Goal: Check status: Check status

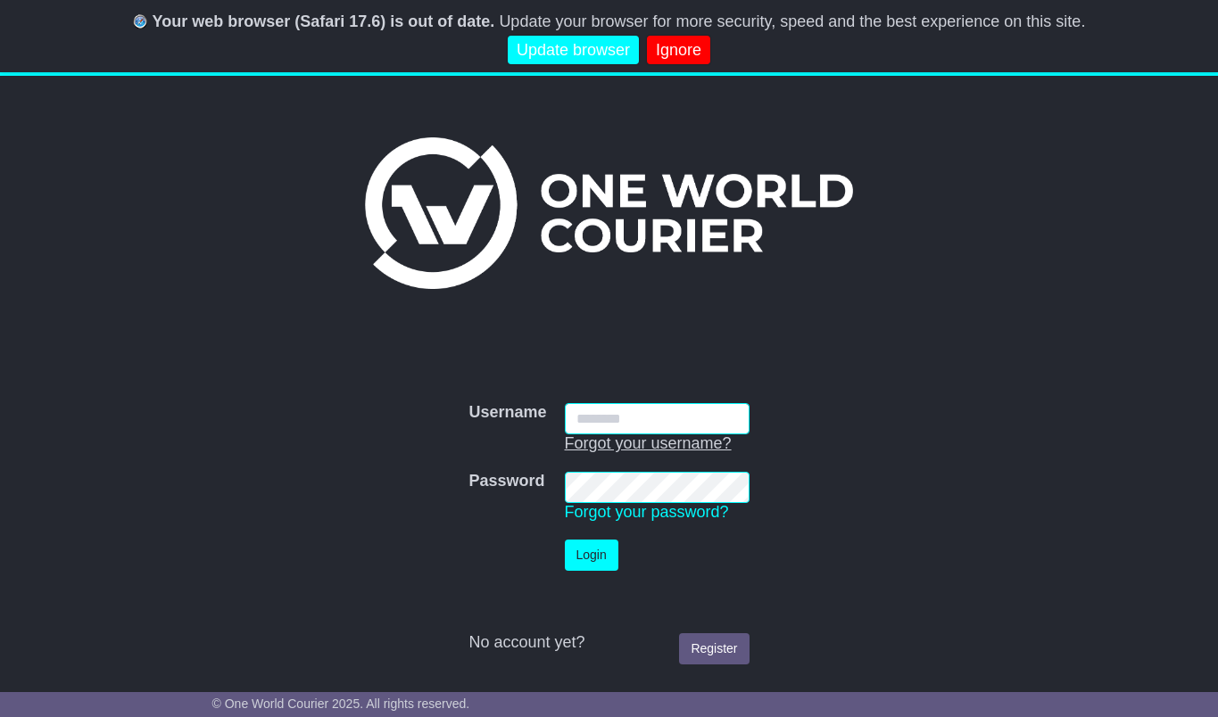
type input "**********"
click at [600, 546] on button "Login" at bounding box center [592, 555] width 54 height 31
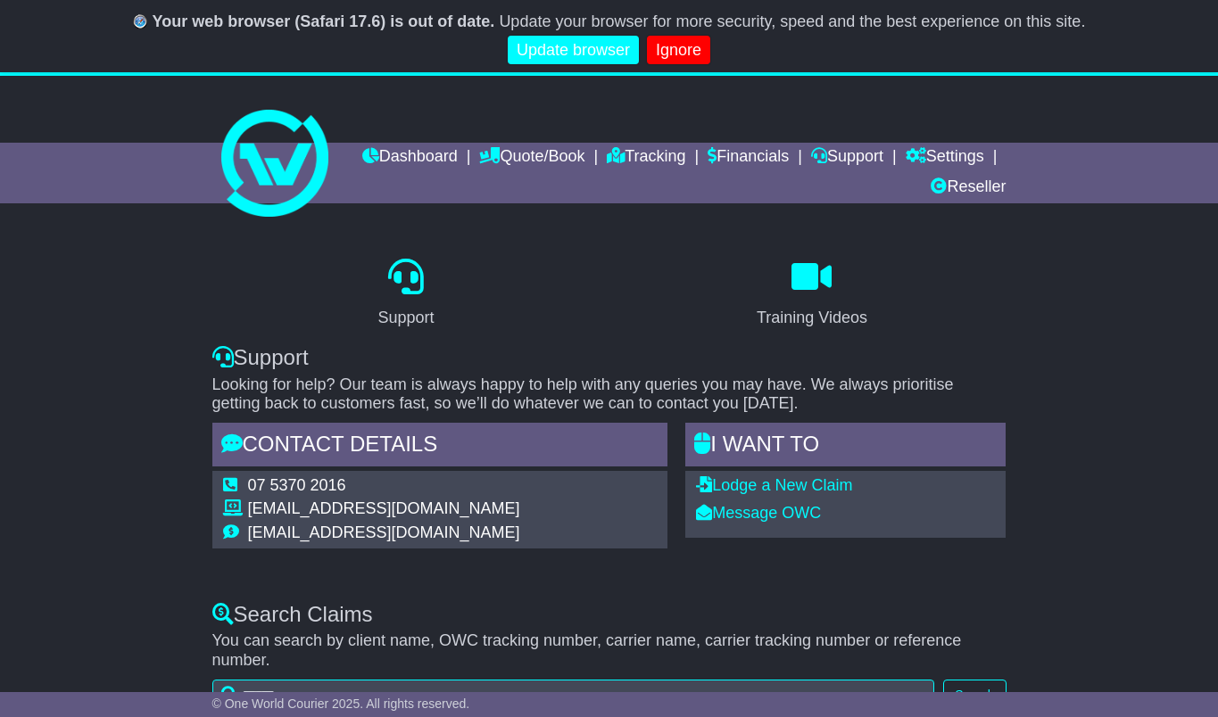
select select "*"
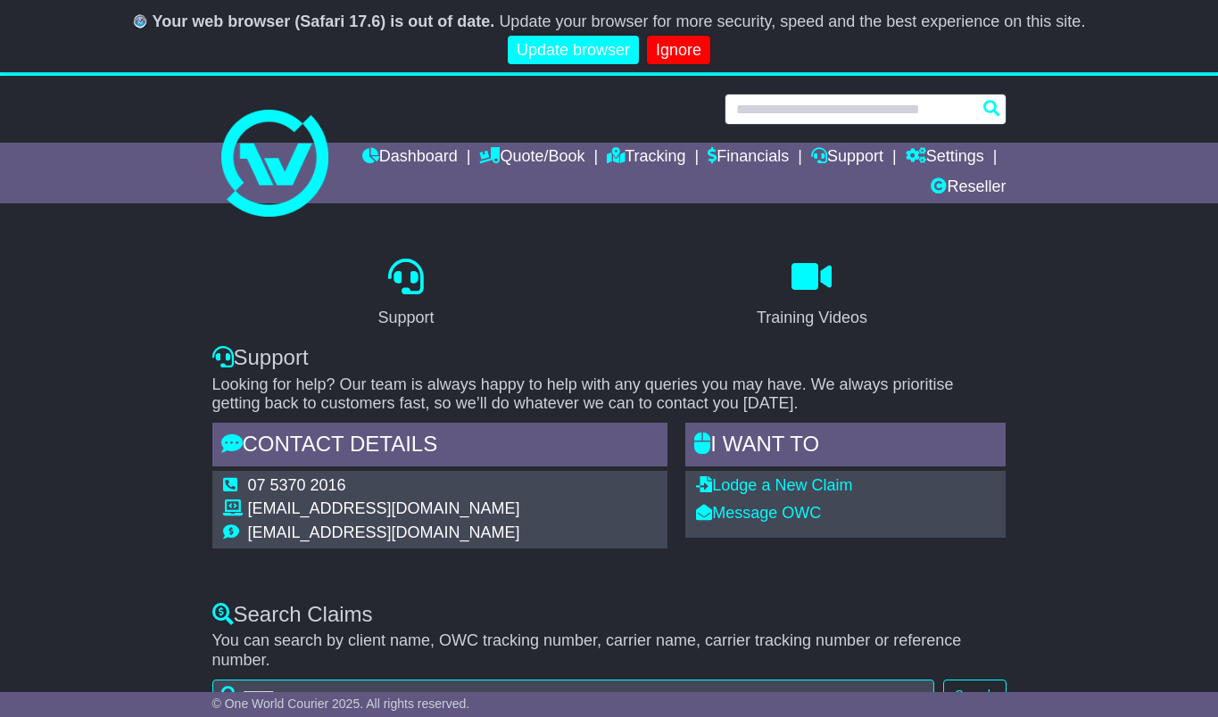
click at [947, 109] on input "text" at bounding box center [866, 109] width 282 height 31
paste input "**********"
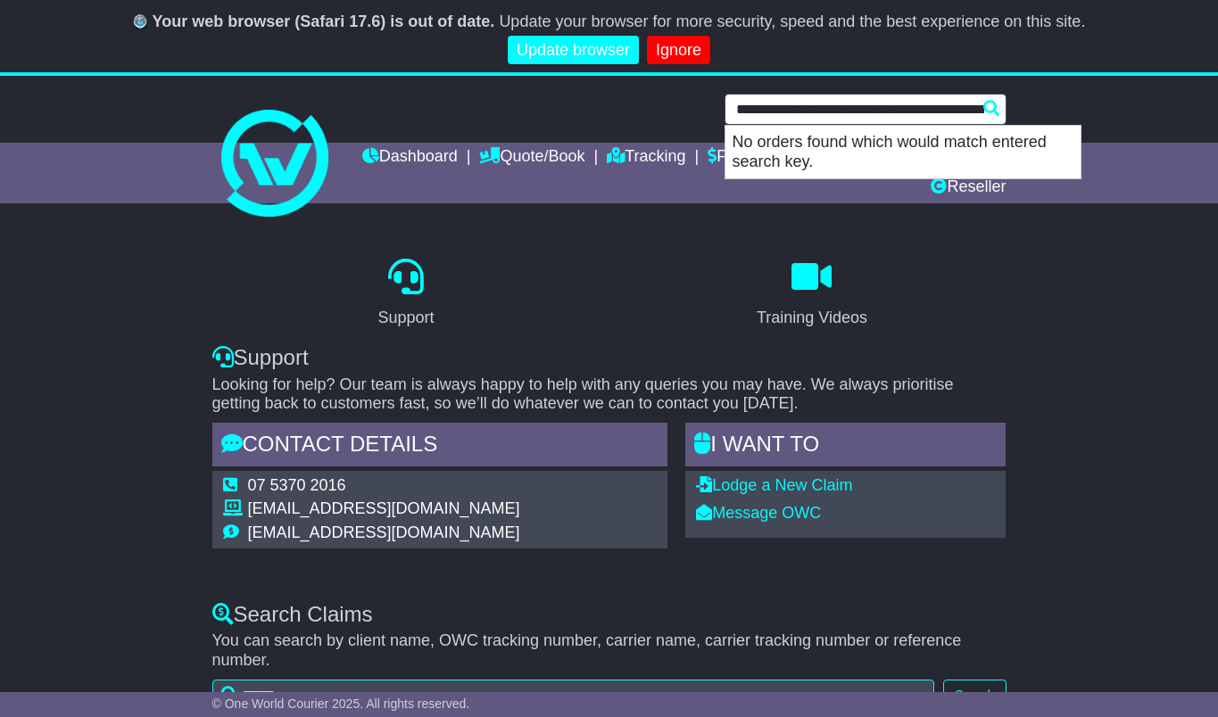
click at [797, 105] on input "**********" at bounding box center [866, 109] width 282 height 31
paste input "text"
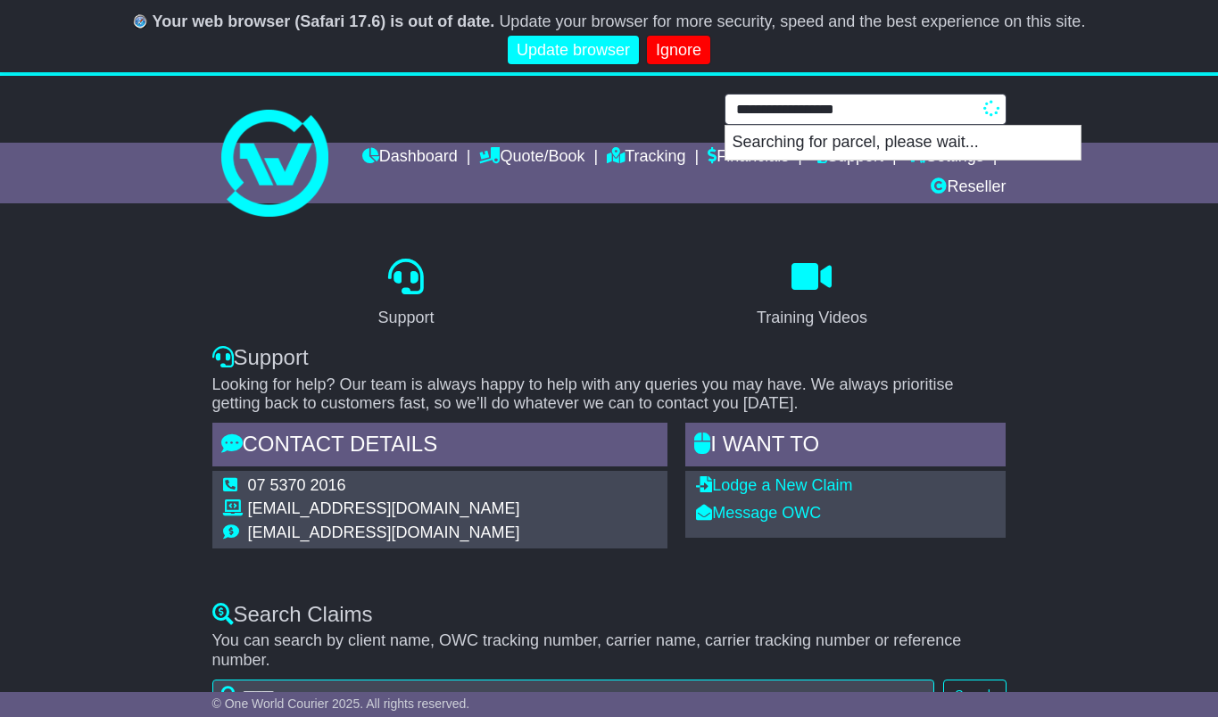
type input "**********"
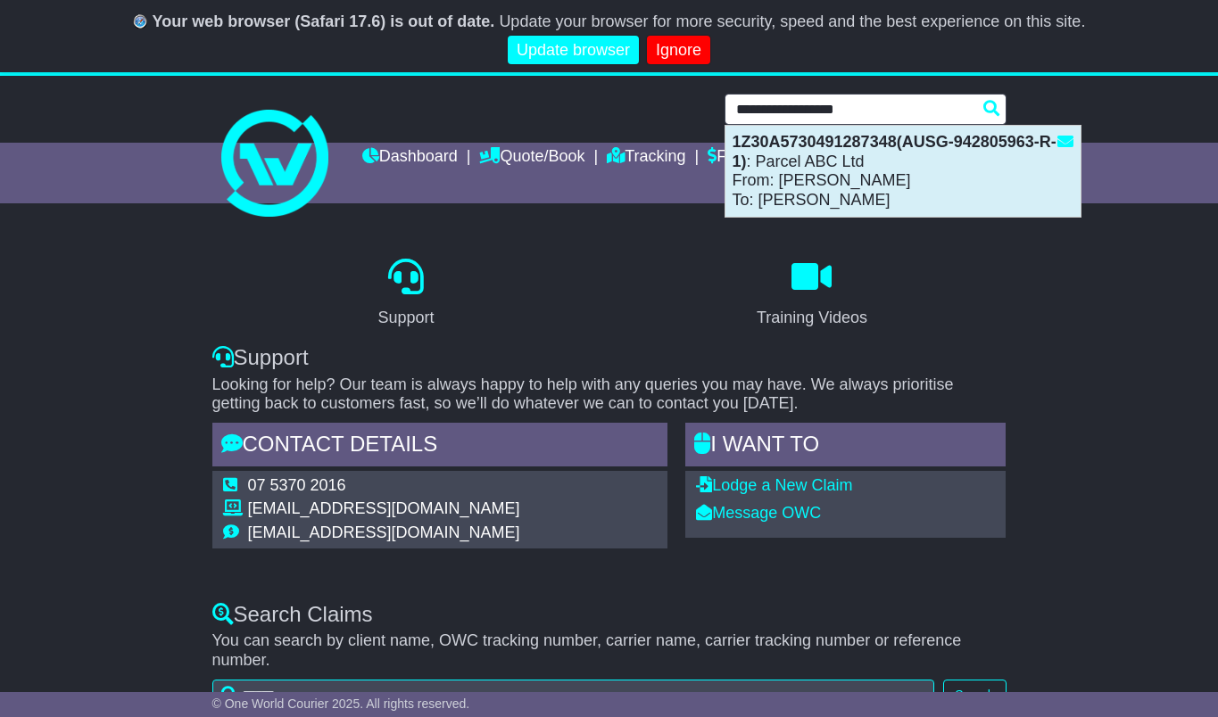
click at [822, 184] on div "1Z30A5730491287348(AUSG-942805963-R-1) : Parcel ABC Ltd From: HUANGJIAQI XIAO T…" at bounding box center [902, 171] width 355 height 91
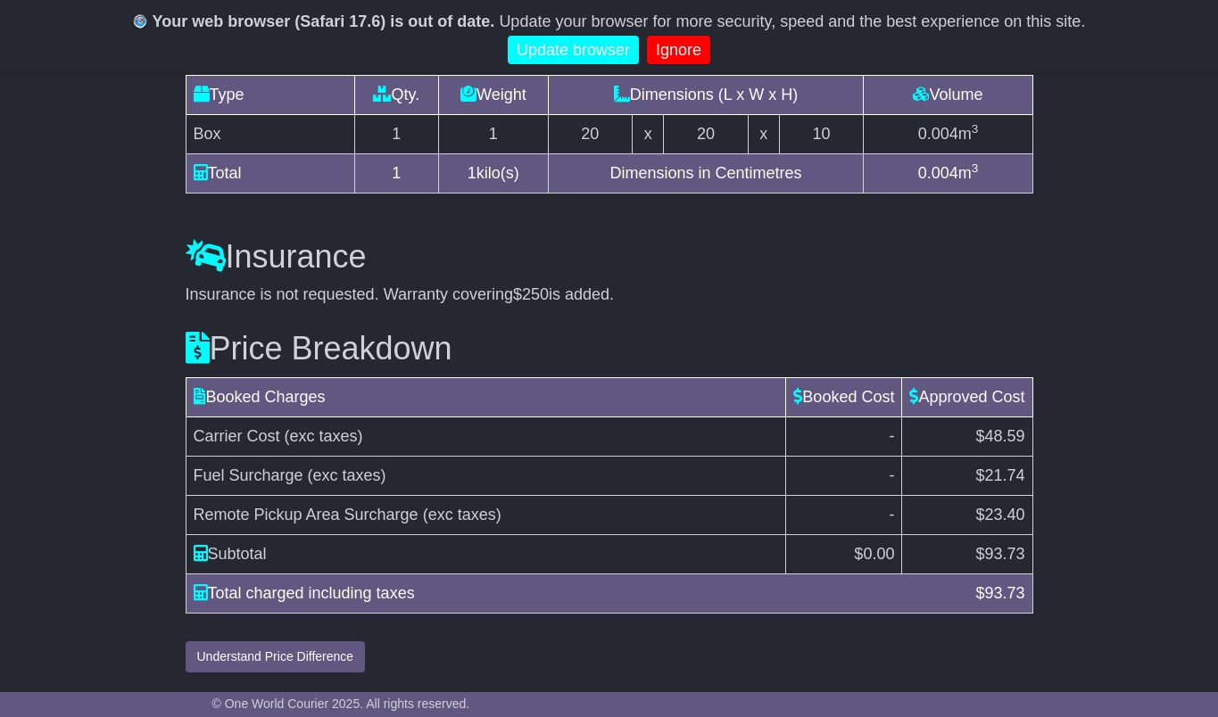
scroll to position [1692, 0]
click at [246, 660] on button "Understand Price Difference" at bounding box center [276, 657] width 180 height 31
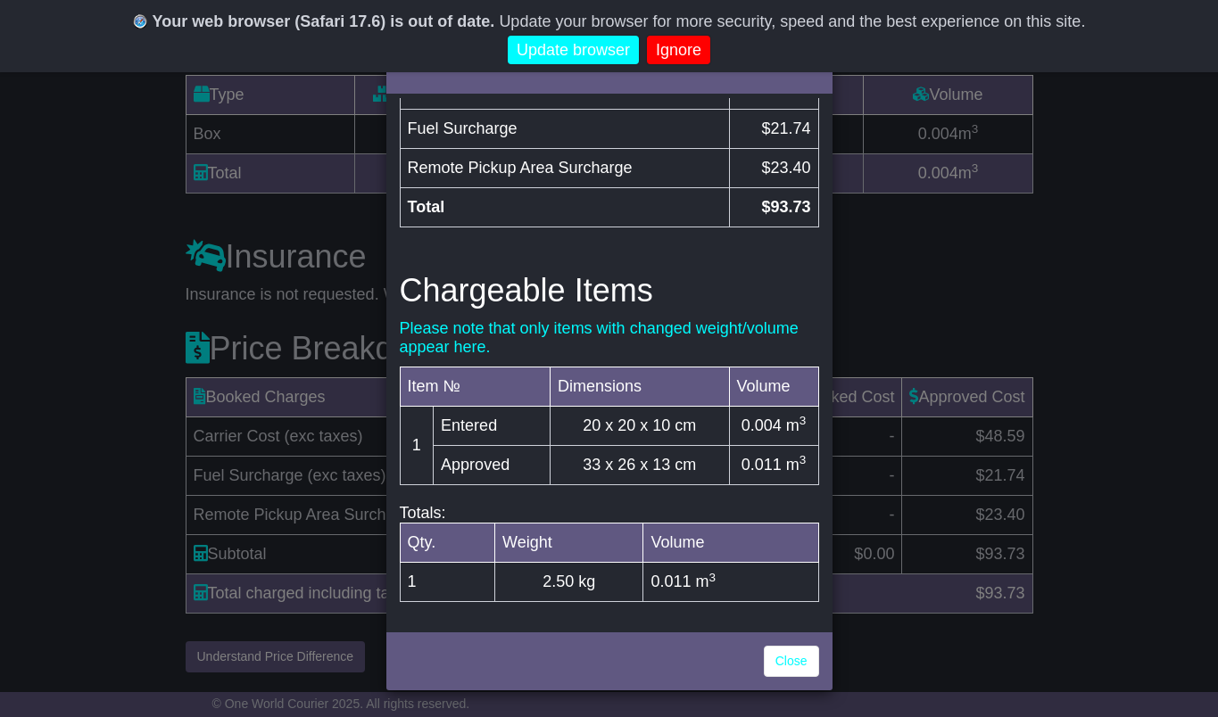
scroll to position [405, 0]
drag, startPoint x: 699, startPoint y: 460, endPoint x: 572, endPoint y: 460, distance: 126.7
click at [572, 460] on td "33 x 26 x 13 cm" at bounding box center [639, 465] width 179 height 39
copy td "33 x 26 x 13 cm"
click at [794, 661] on link "Close" at bounding box center [791, 661] width 55 height 31
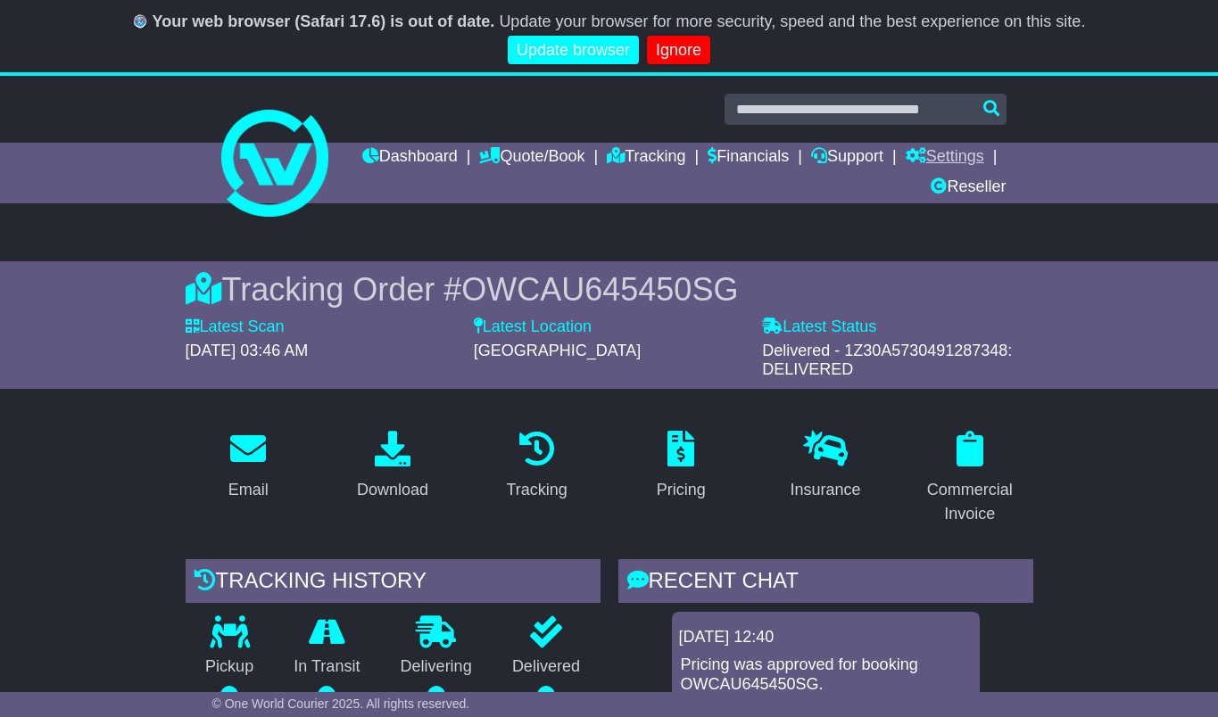
scroll to position [0, 0]
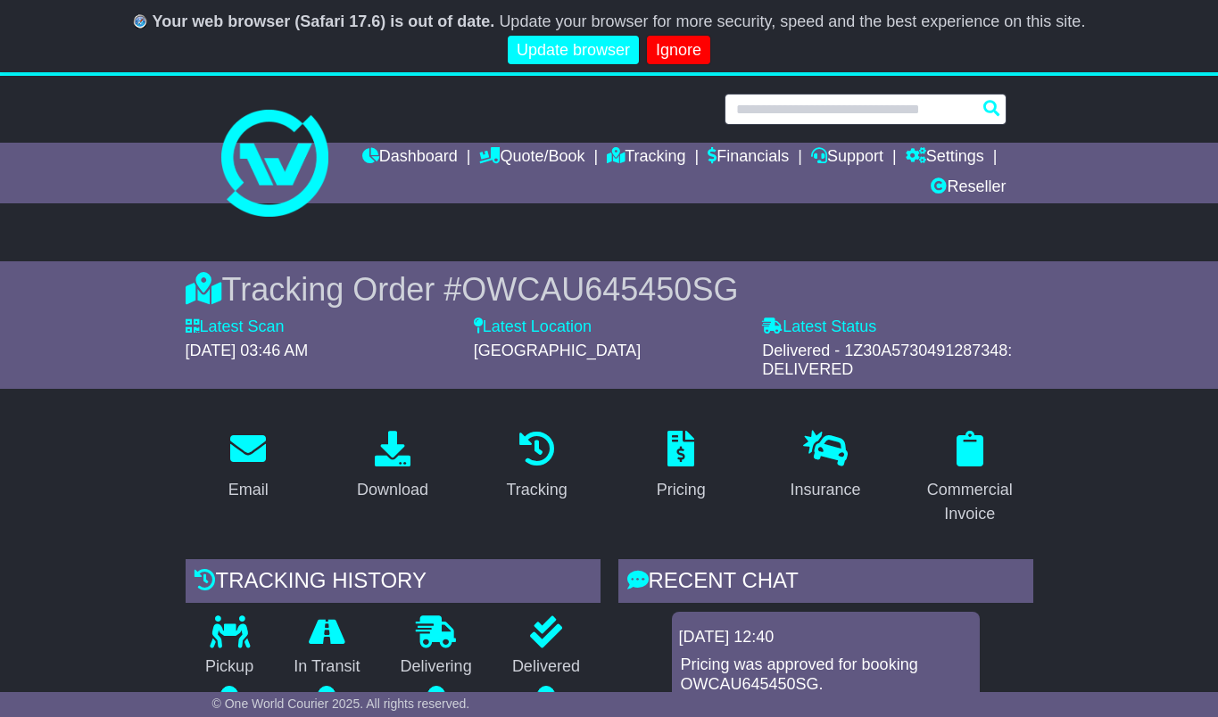
click at [855, 112] on input "text" at bounding box center [866, 109] width 282 height 31
paste input "**********"
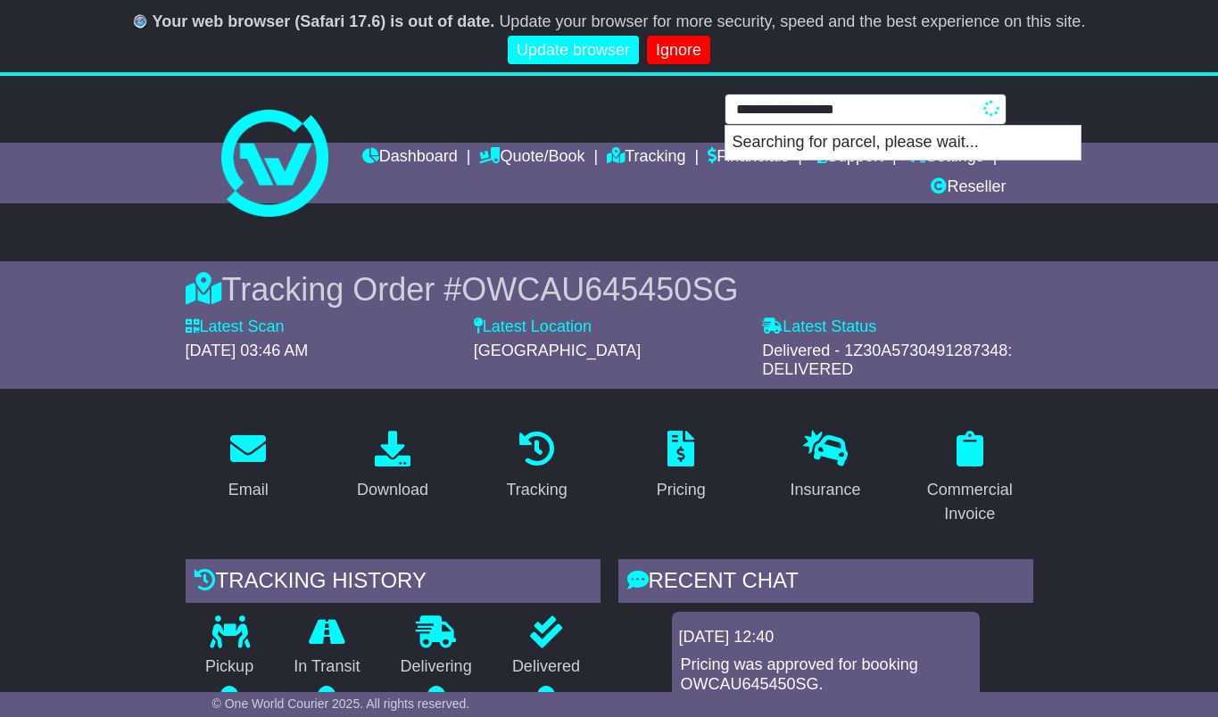
type input "**********"
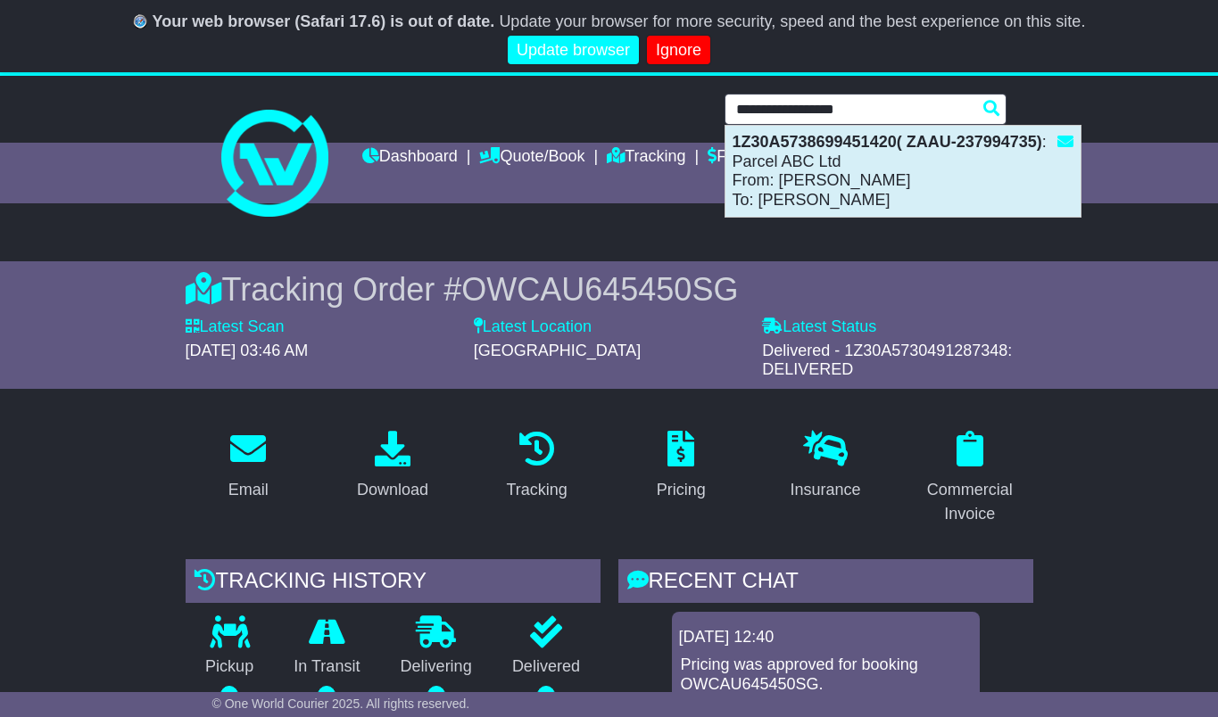
click at [844, 166] on div "1Z30A5738699451420( ZAAU-237994735) : Parcel ABC Ltd From: Andrew Roos To: Loui…" at bounding box center [902, 171] width 355 height 91
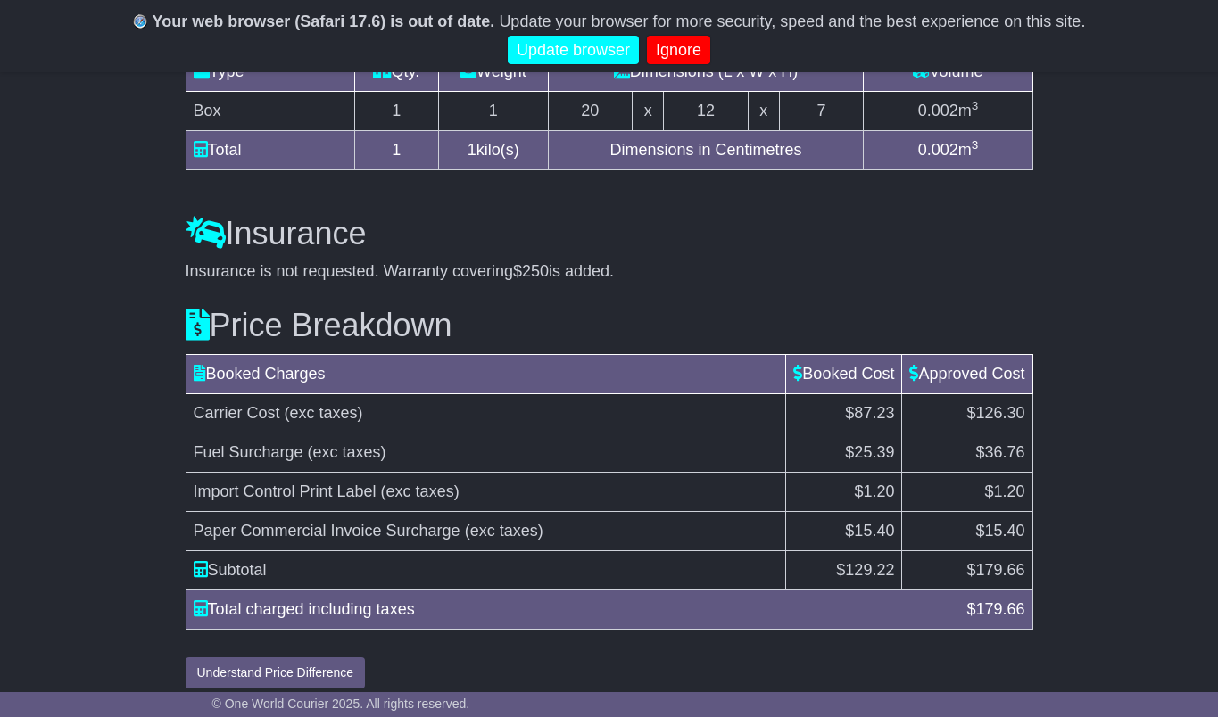
scroll to position [1750, 0]
click at [318, 659] on button "Understand Price Difference" at bounding box center [276, 674] width 180 height 31
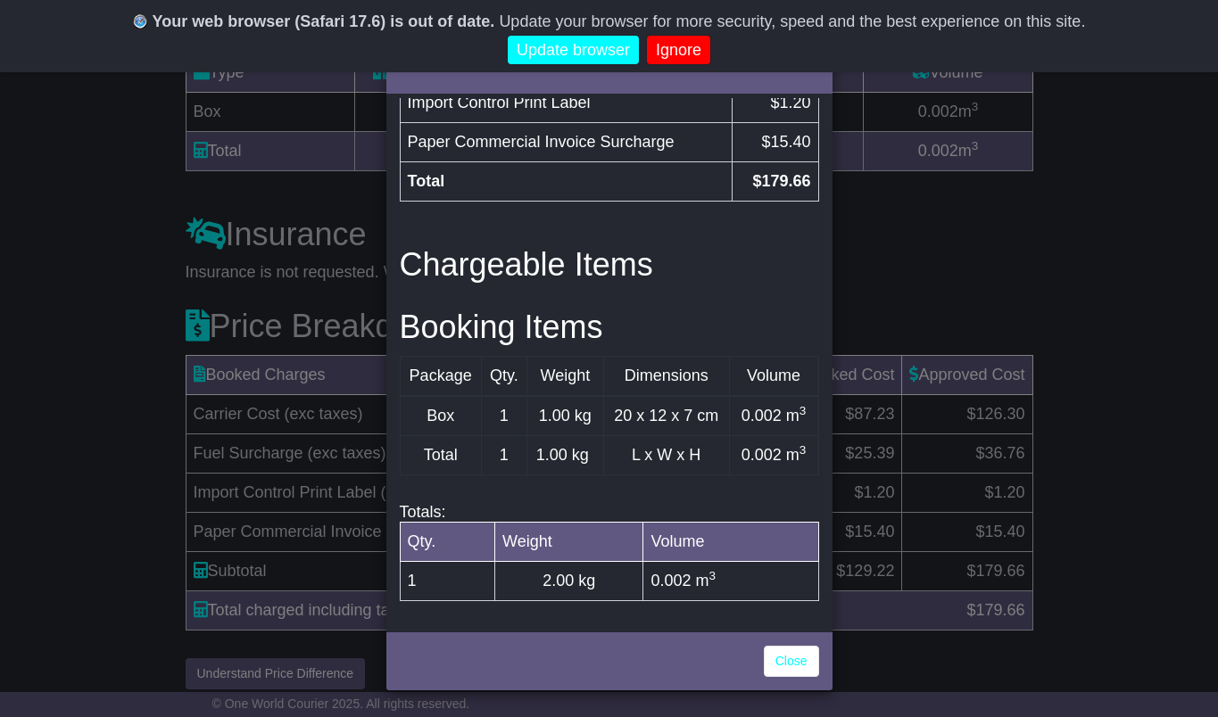
scroll to position [706, 0]
click at [796, 667] on link "Close" at bounding box center [791, 661] width 55 height 31
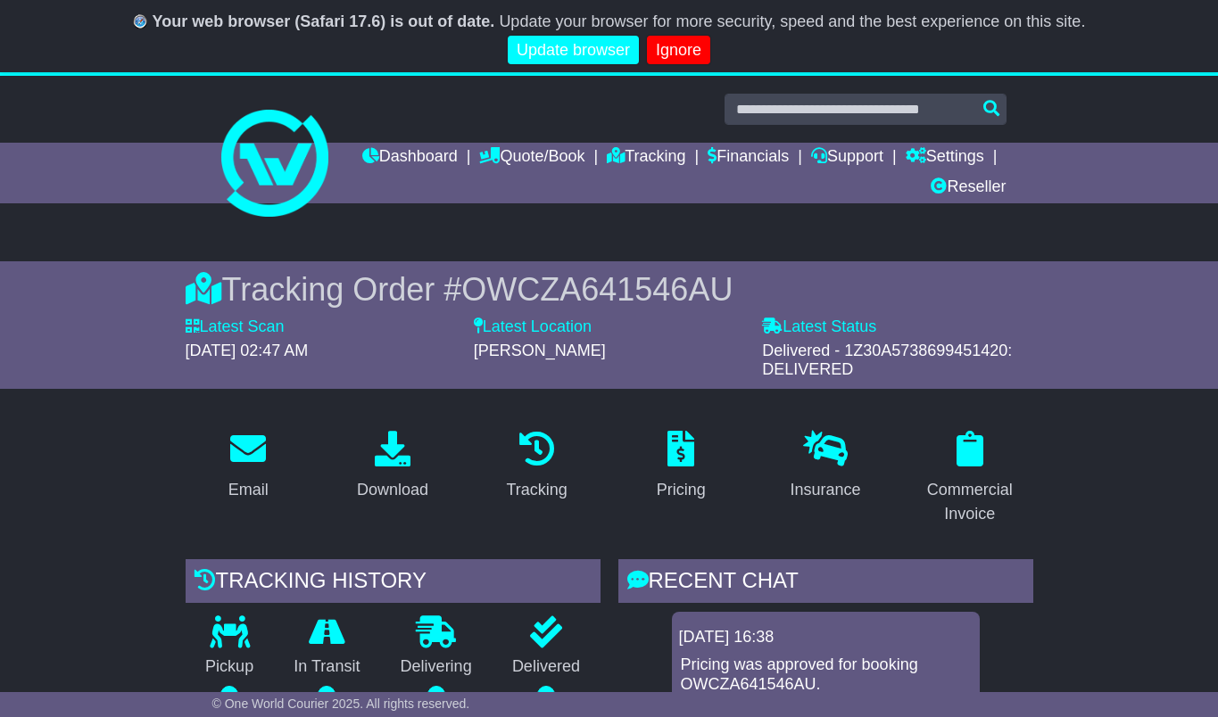
scroll to position [0, 0]
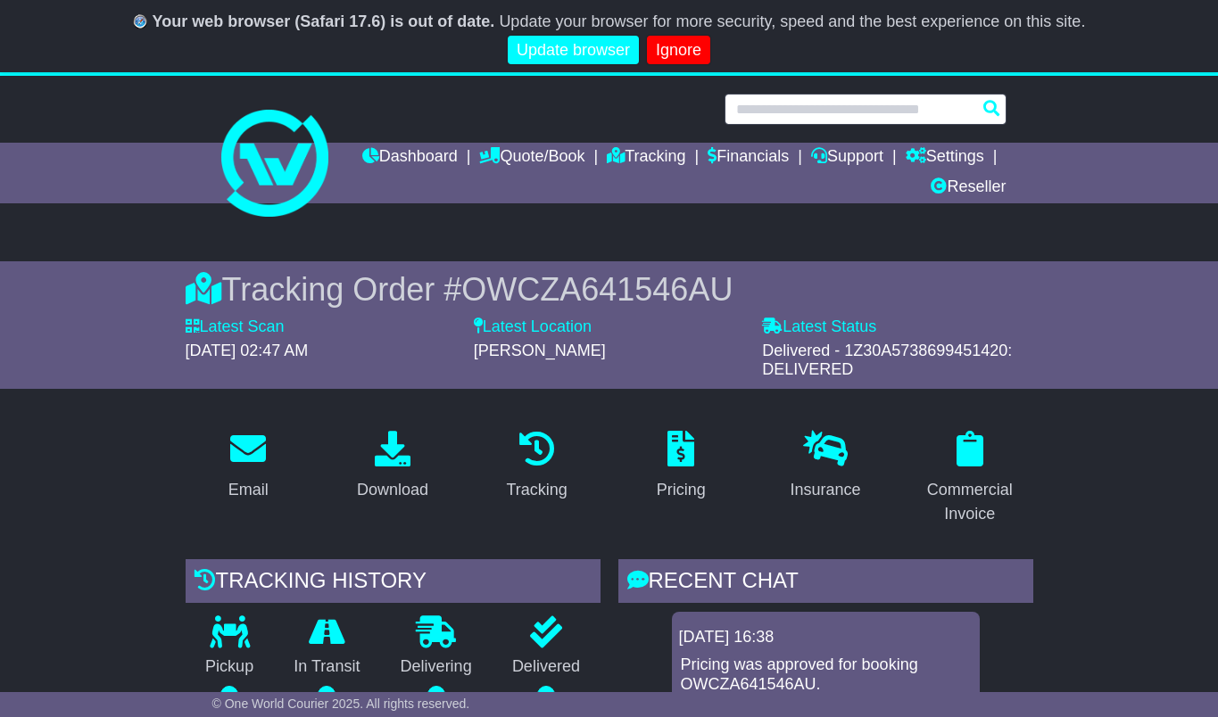
click at [953, 104] on input "text" at bounding box center [866, 109] width 282 height 31
paste input "**********"
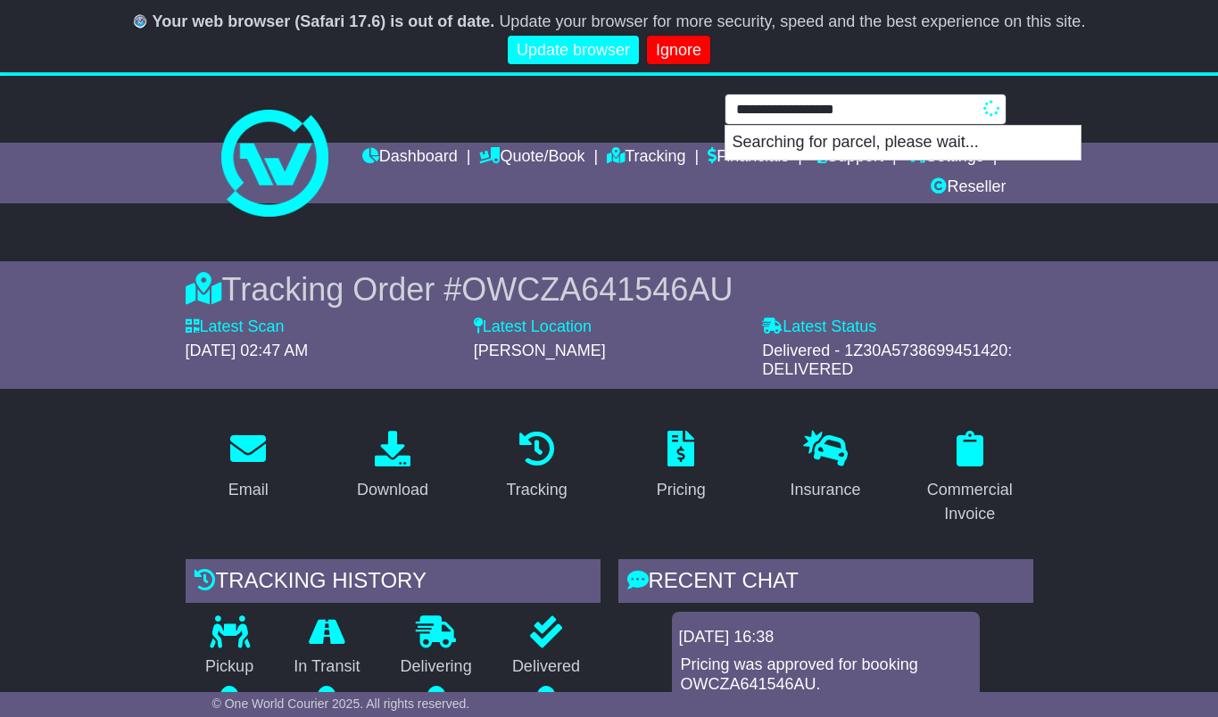
type input "**********"
click at [856, 145] on p "Searching for parcel, please wait..." at bounding box center [902, 143] width 355 height 34
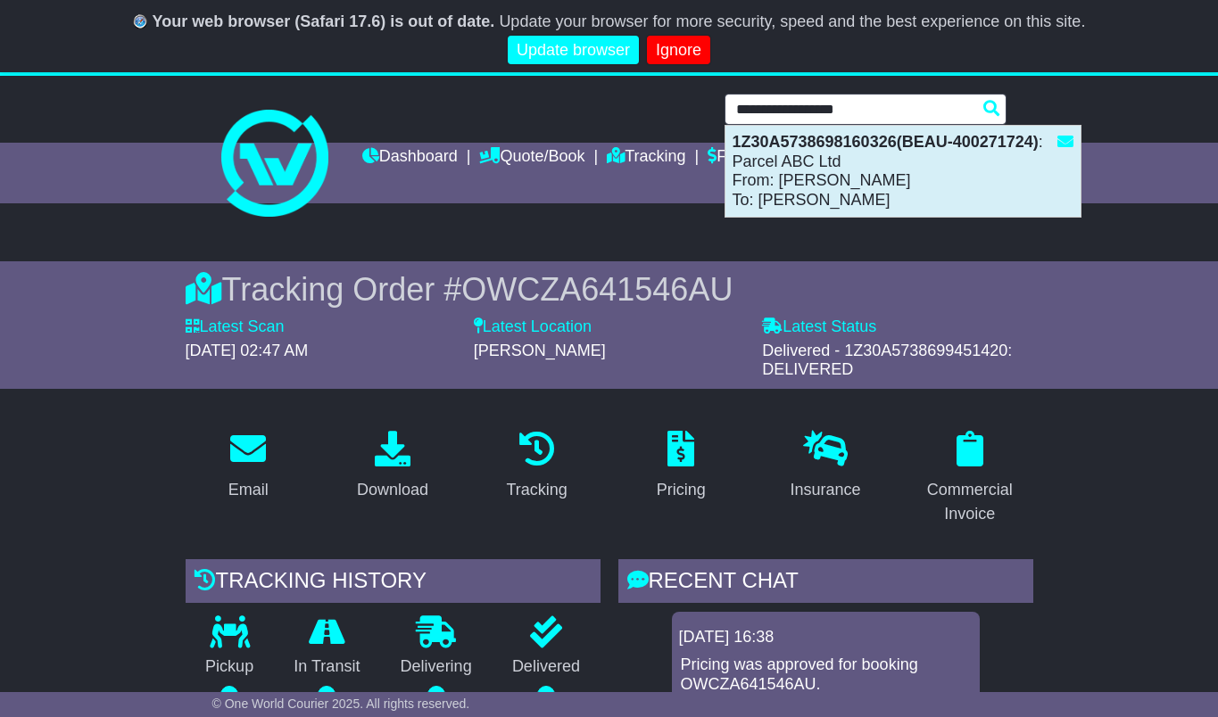
click at [836, 163] on div "1Z30A5738698160326(BEAU-400271724) : Parcel ABC Ltd From: robert watson To: Les…" at bounding box center [902, 171] width 355 height 91
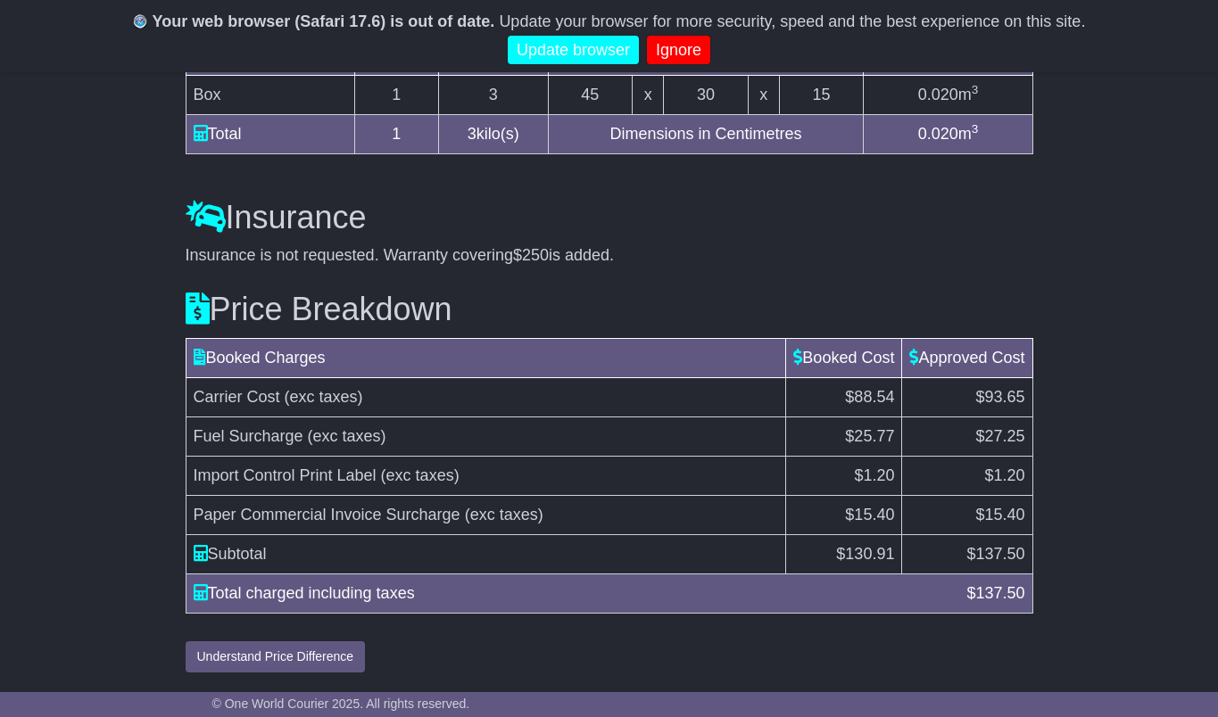
scroll to position [1837, 0]
click at [316, 655] on button "Understand Price Difference" at bounding box center [276, 657] width 180 height 31
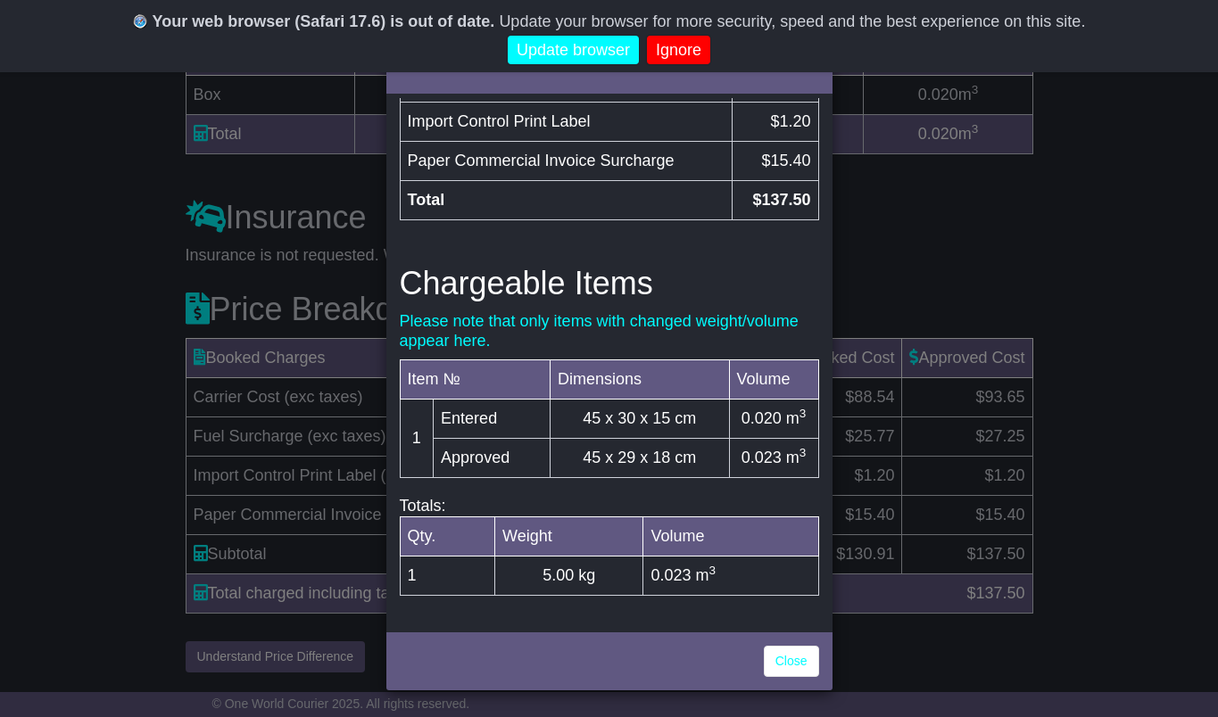
scroll to position [681, 0]
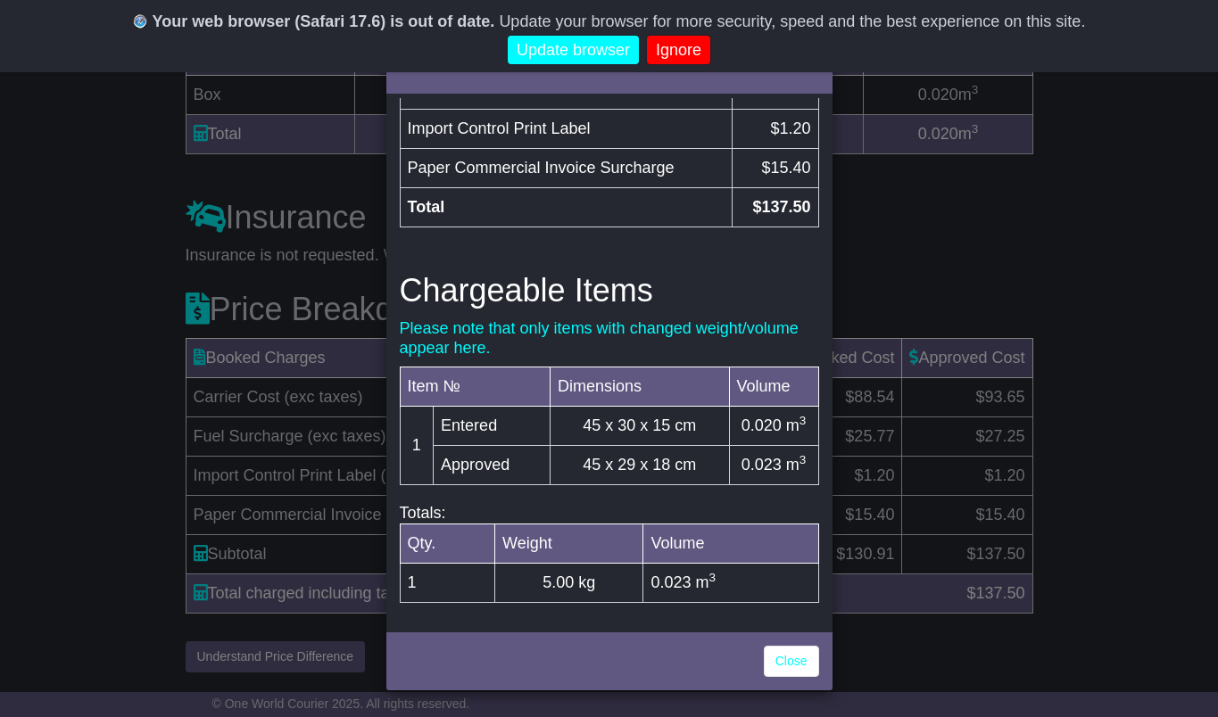
drag, startPoint x: 694, startPoint y: 461, endPoint x: 575, endPoint y: 461, distance: 119.6
click at [575, 461] on td "45 x 29 x 18 cm" at bounding box center [639, 465] width 179 height 39
click at [691, 463] on td "45 x 29 x 18 cm" at bounding box center [639, 465] width 179 height 39
drag, startPoint x: 691, startPoint y: 460, endPoint x: 574, endPoint y: 462, distance: 116.9
click at [574, 462] on td "45 x 29 x 18 cm" at bounding box center [639, 465] width 179 height 39
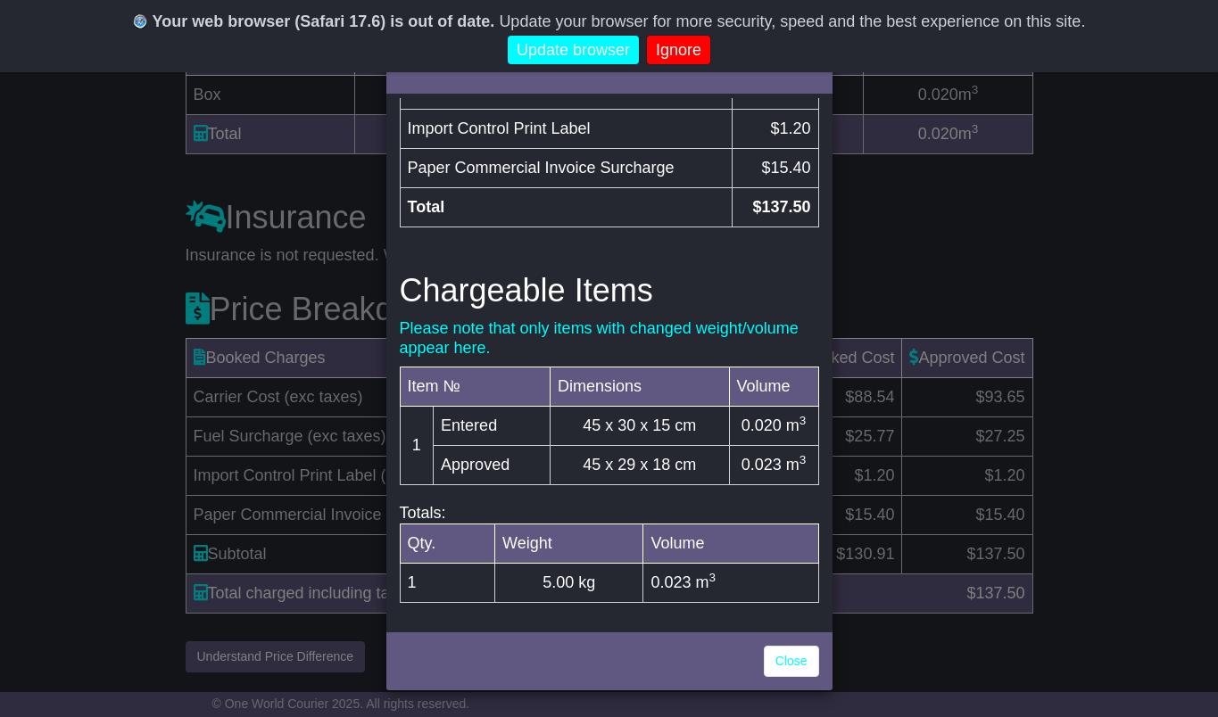
copy td "45 x 29 x 18 cm"
click at [790, 667] on link "Close" at bounding box center [791, 661] width 55 height 31
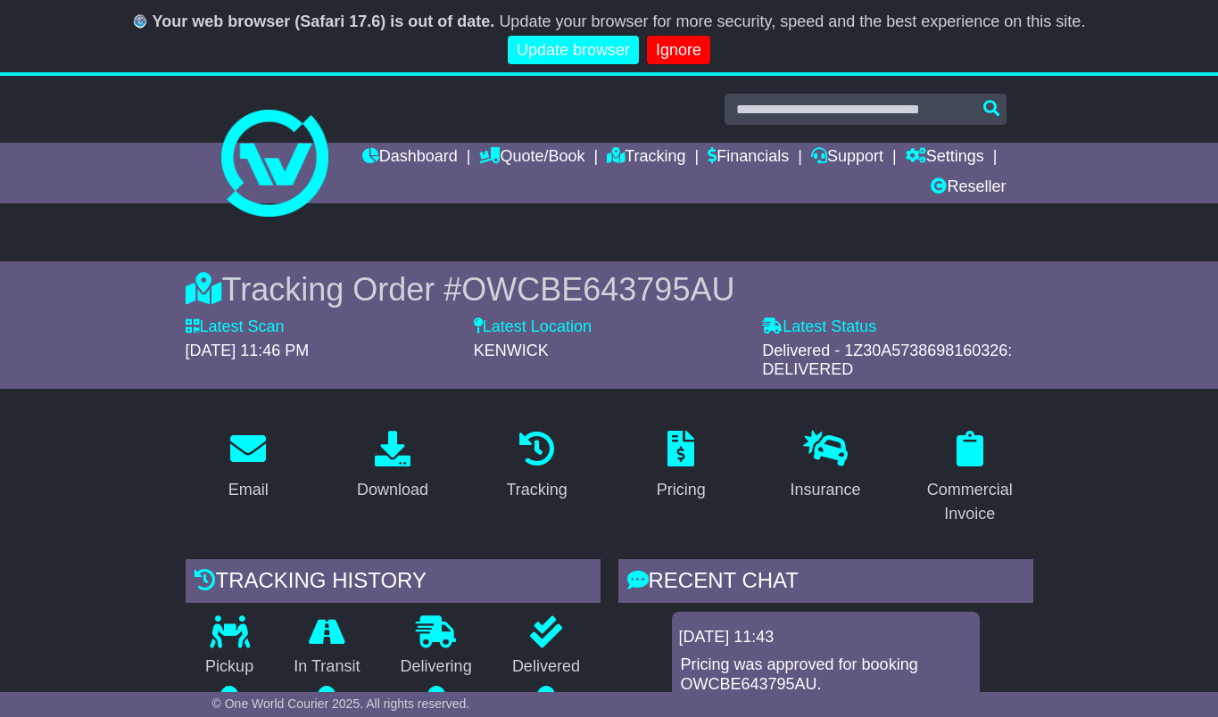
scroll to position [0, 0]
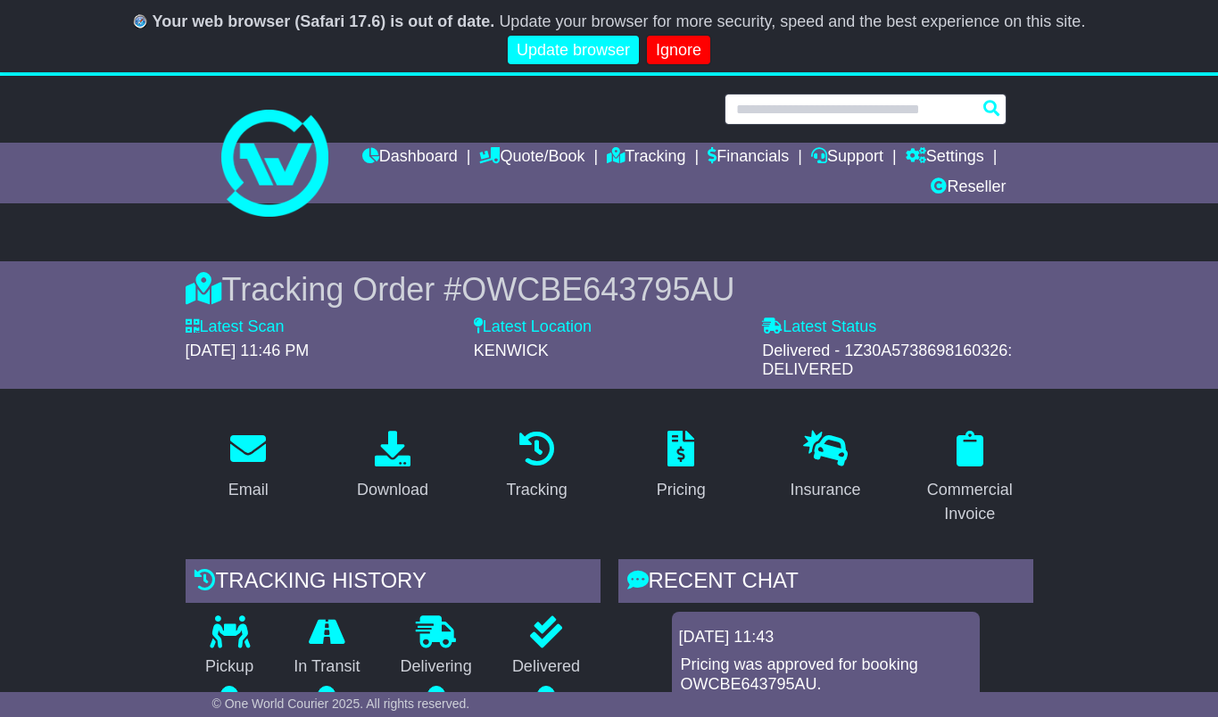
click at [933, 110] on input "text" at bounding box center [866, 109] width 282 height 31
paste input "**********"
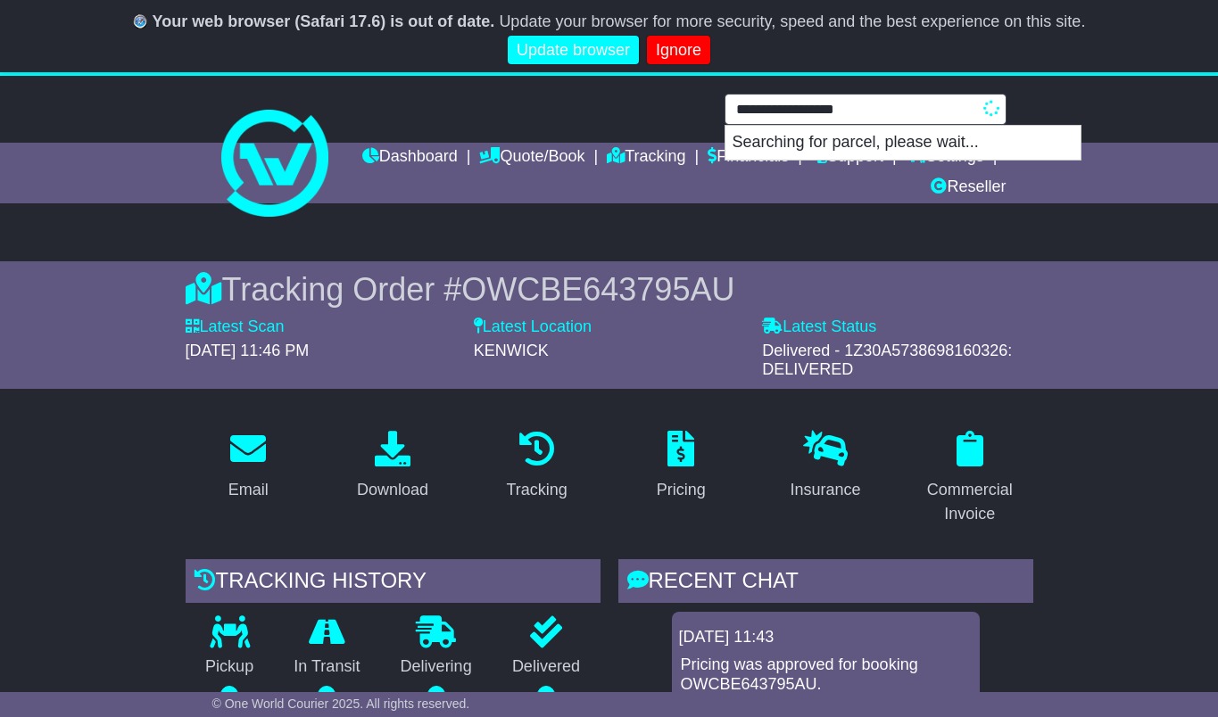
type input "**********"
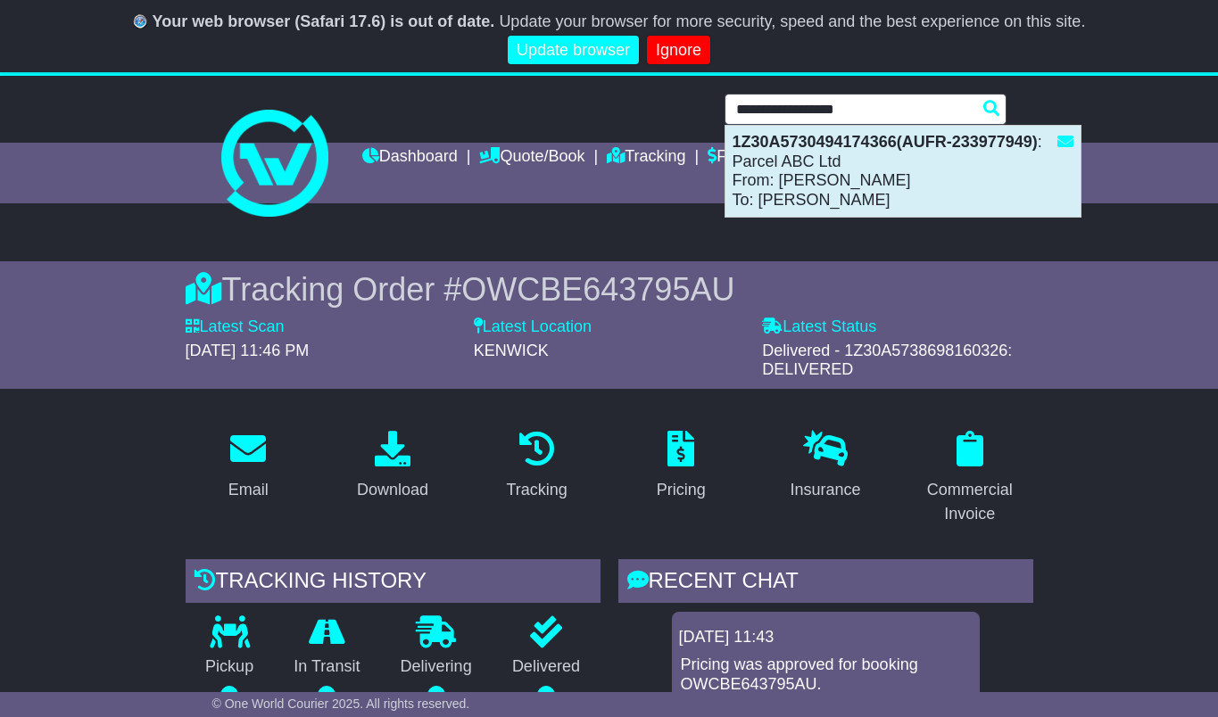
click at [858, 167] on div "1Z30A5730494174366(AUFR-233977949) : Parcel ABC Ltd From: [PERSON_NAME] To: [PE…" at bounding box center [902, 171] width 355 height 91
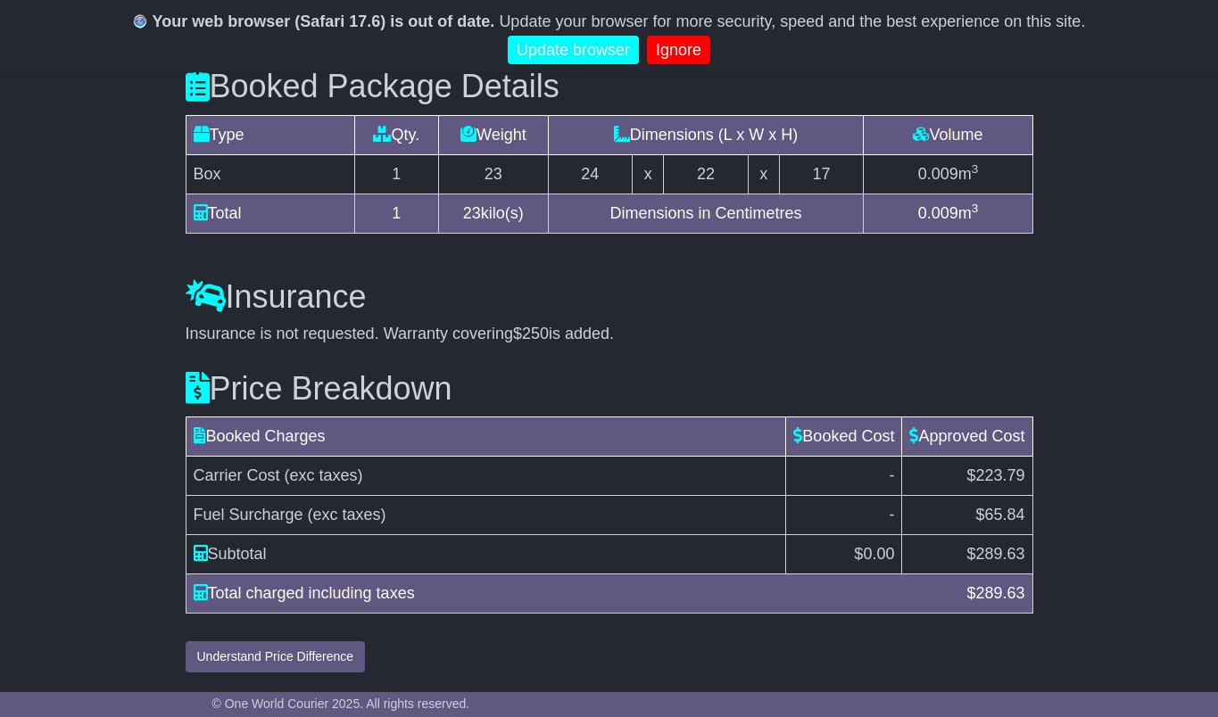
scroll to position [1633, 0]
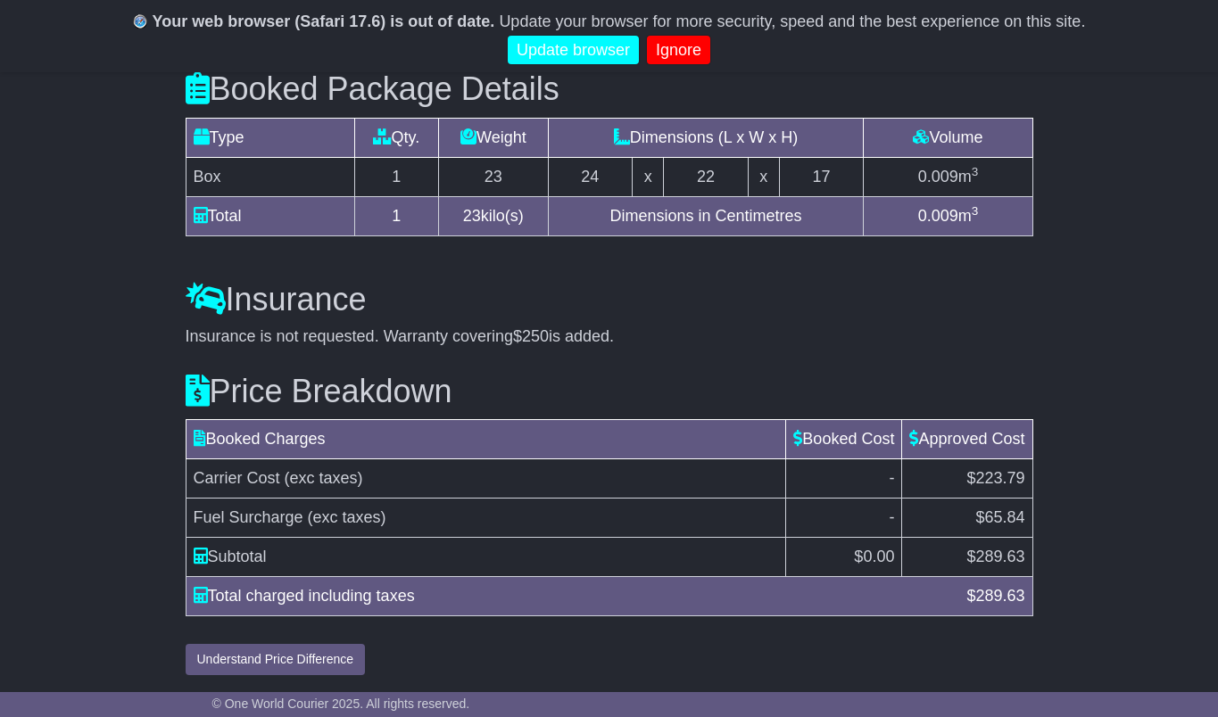
click at [341, 660] on button "Understand Price Difference" at bounding box center [276, 659] width 180 height 31
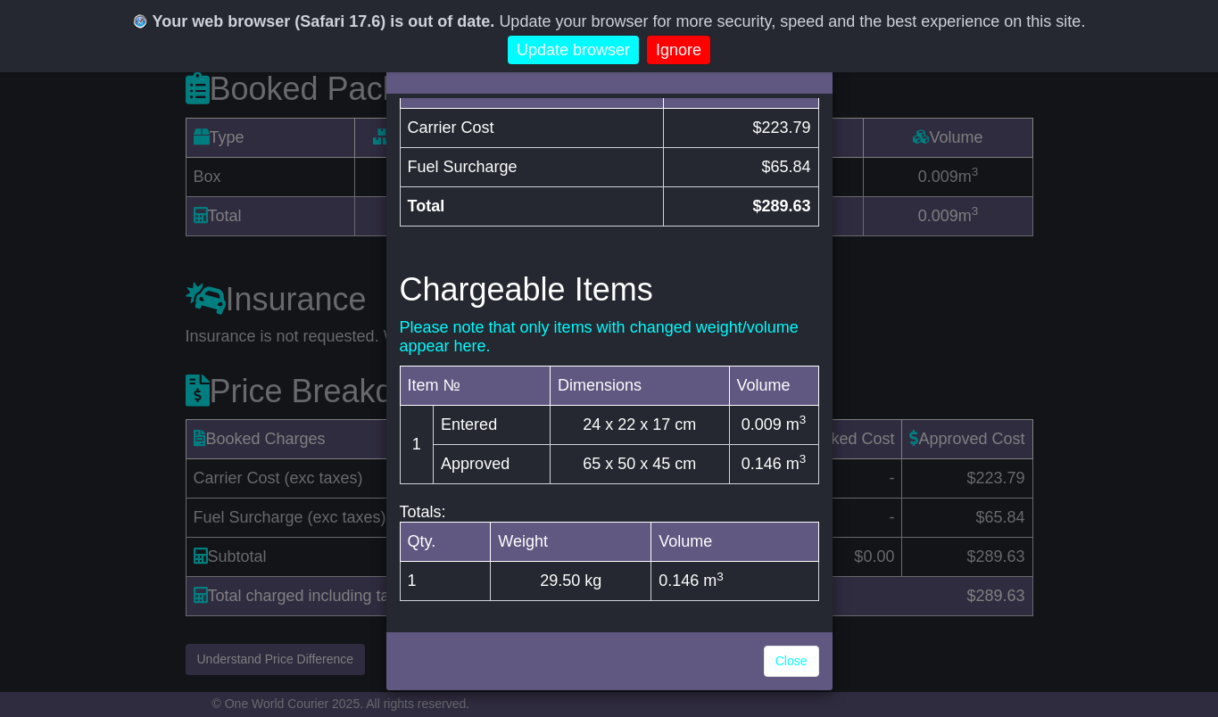
scroll to position [366, 0]
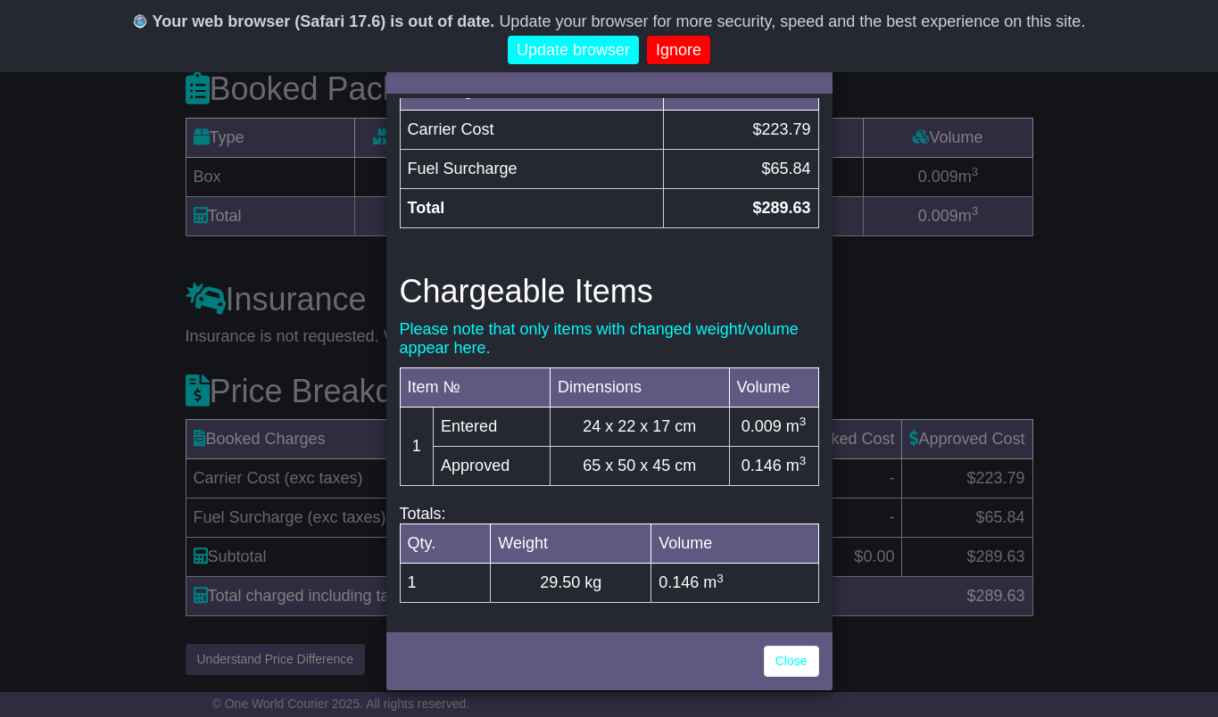
drag, startPoint x: 689, startPoint y: 463, endPoint x: 573, endPoint y: 462, distance: 116.0
click at [573, 462] on td "65 x 50 x 45 cm" at bounding box center [639, 465] width 179 height 39
copy td "65 x 50 x 45 cm"
